Goal: Find specific page/section: Find specific page/section

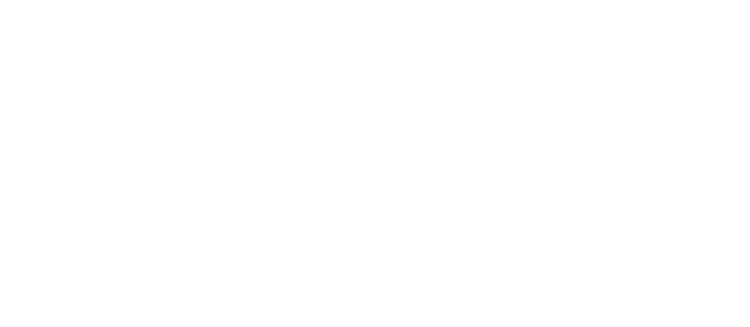
select select "*"
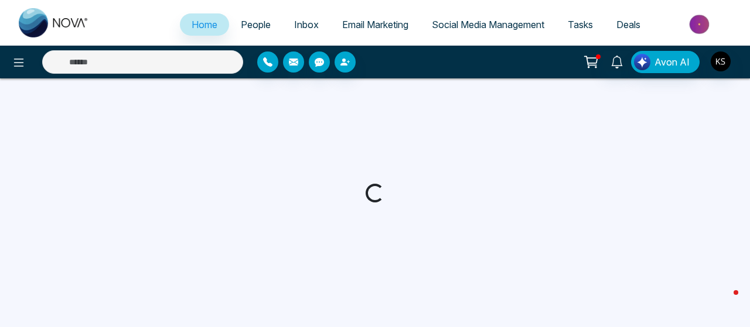
select select "*"
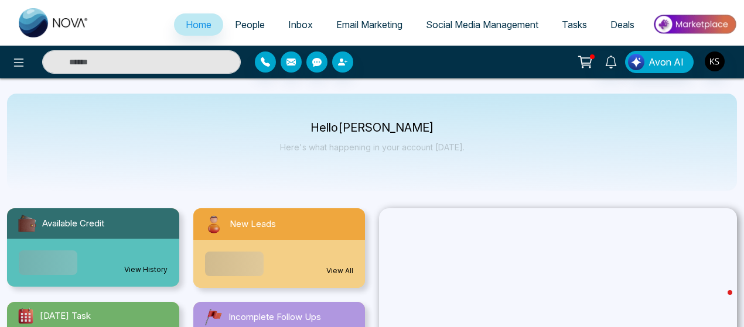
click at [157, 58] on input "text" at bounding box center [141, 61] width 199 height 23
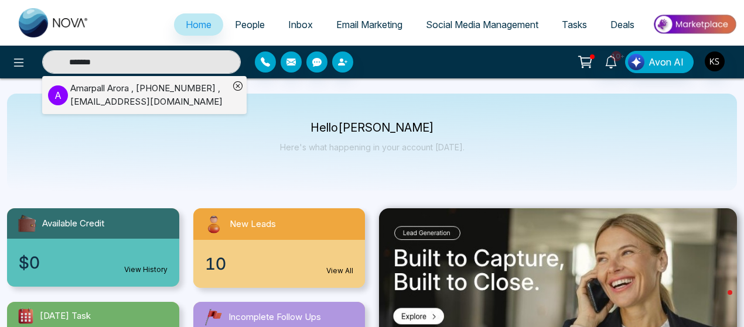
type input "*******"
click at [116, 89] on div "Amarpall Arora , +16479240136 , amarpall.arora@gmail.com" at bounding box center [149, 95] width 159 height 26
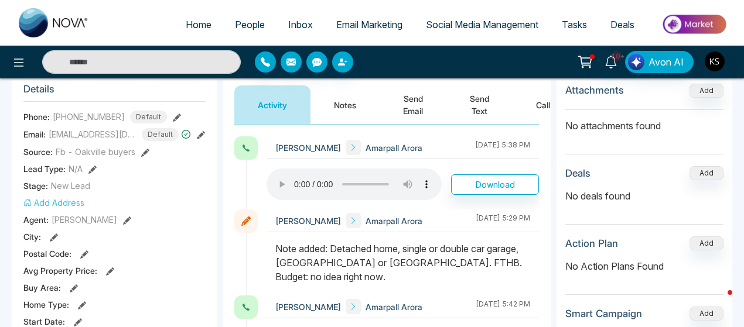
scroll to position [162, 0]
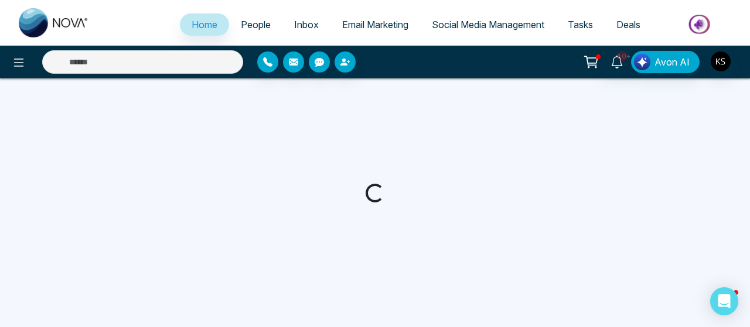
select select "*"
